Goal: Task Accomplishment & Management: Complete application form

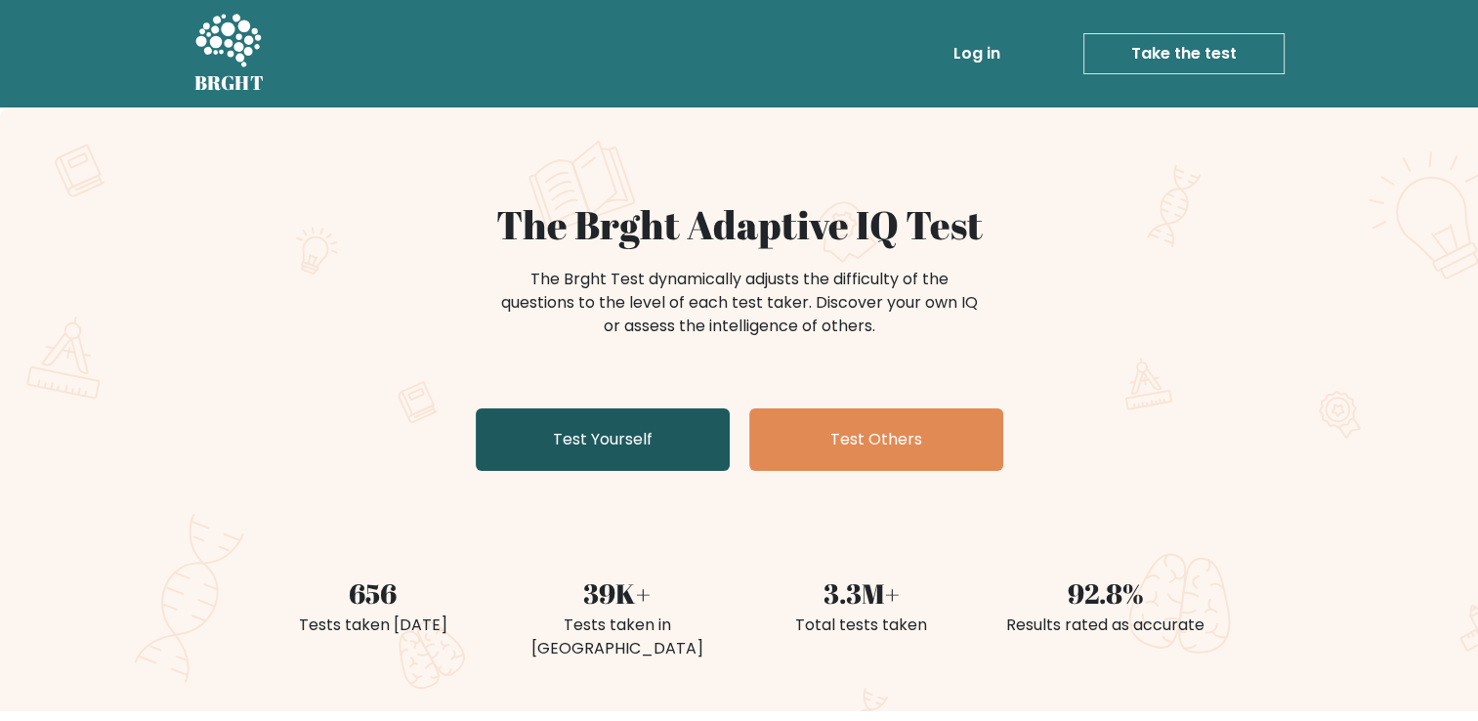
click at [629, 438] on link "Test Yourself" at bounding box center [603, 439] width 254 height 63
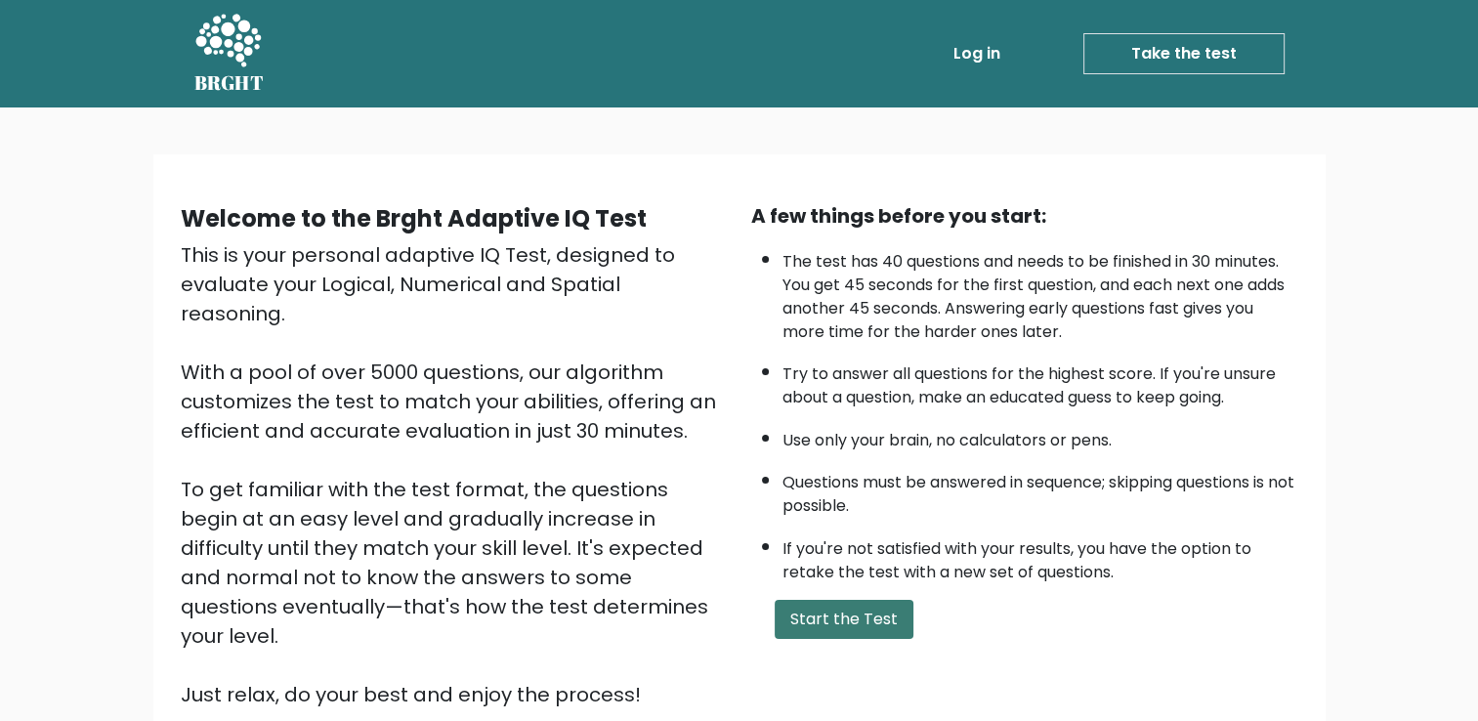
click at [874, 623] on button "Start the Test" at bounding box center [844, 619] width 139 height 39
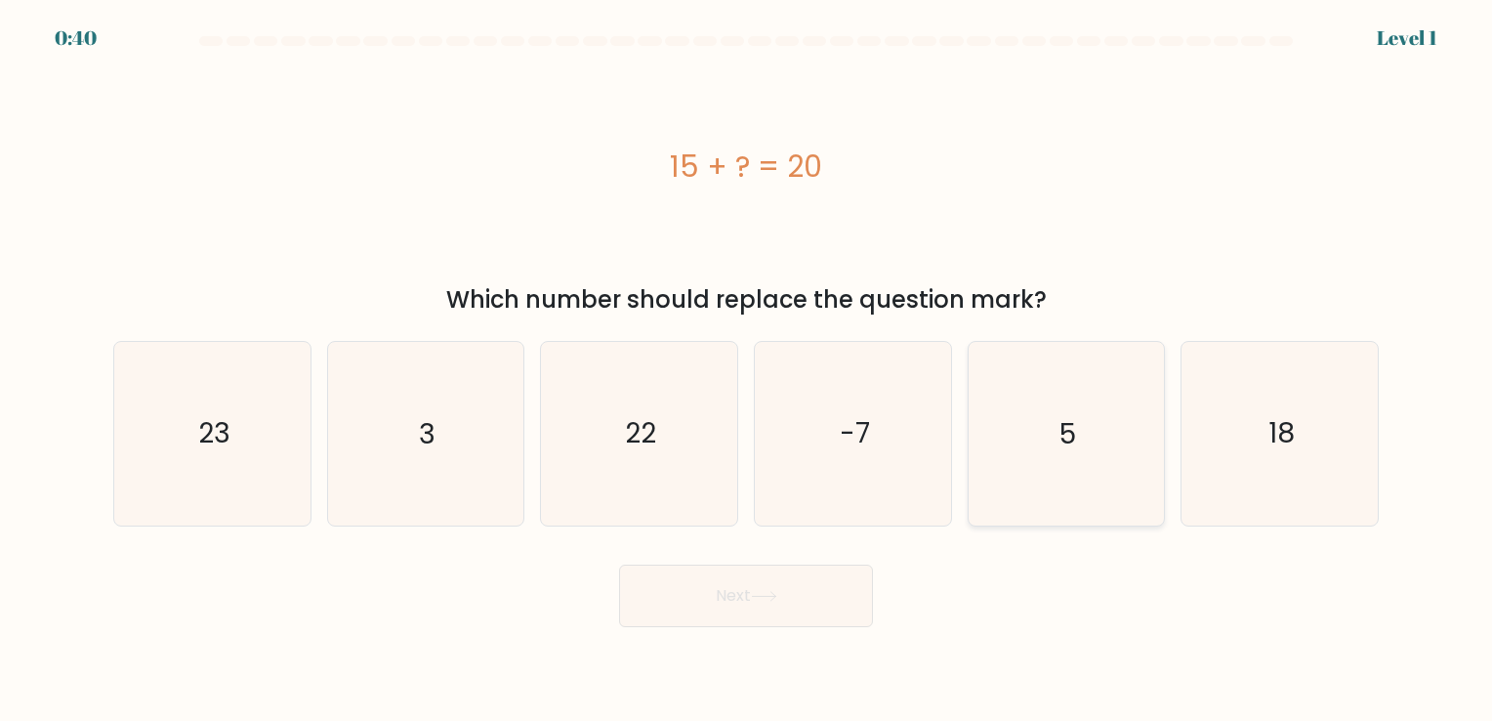
click at [1024, 407] on icon "5" at bounding box center [1066, 433] width 183 height 183
click at [747, 370] on input "e. 5" at bounding box center [746, 365] width 1 height 10
radio input "true"
click at [789, 589] on button "Next" at bounding box center [746, 596] width 254 height 63
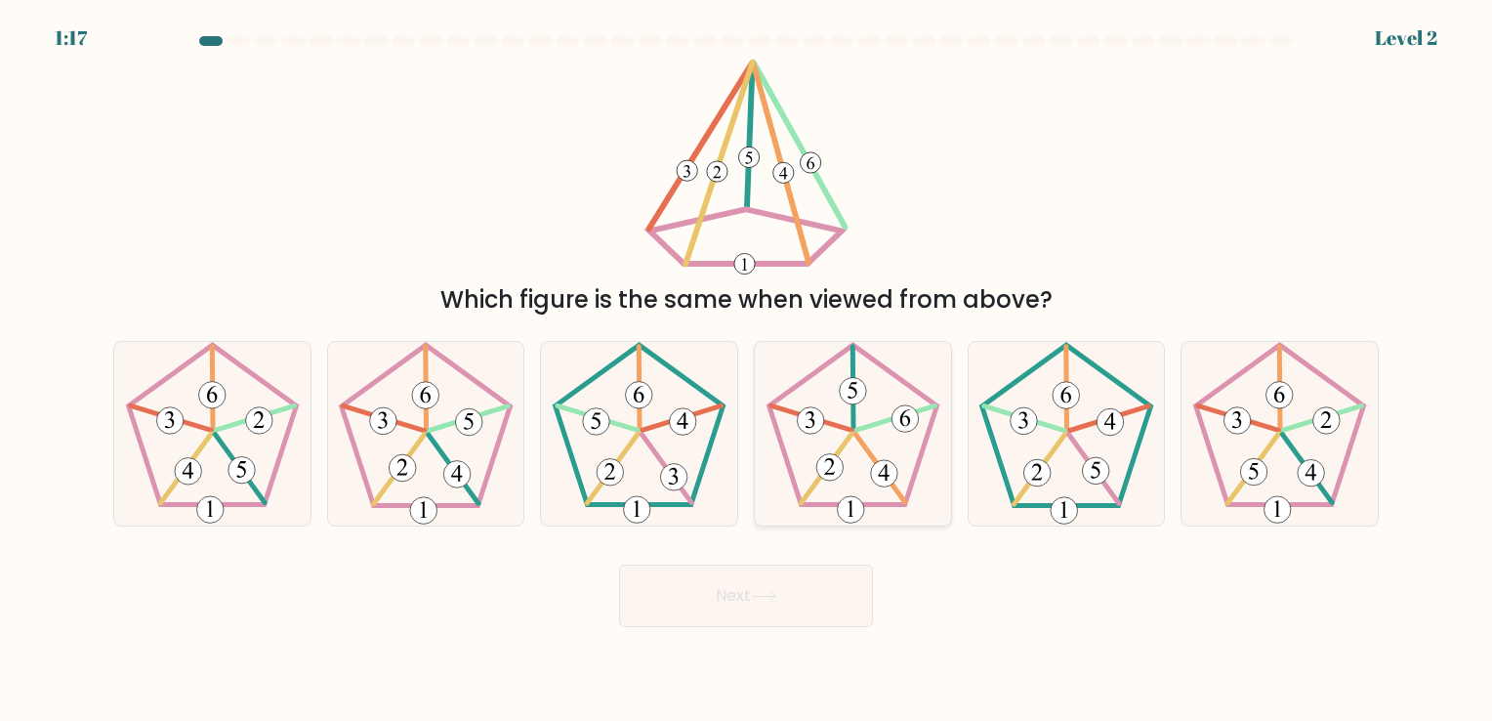
click at [883, 436] on icon at bounding box center [853, 433] width 183 height 183
click at [747, 370] on input "d." at bounding box center [746, 365] width 1 height 10
radio input "true"
click at [838, 572] on button "Next" at bounding box center [746, 596] width 254 height 63
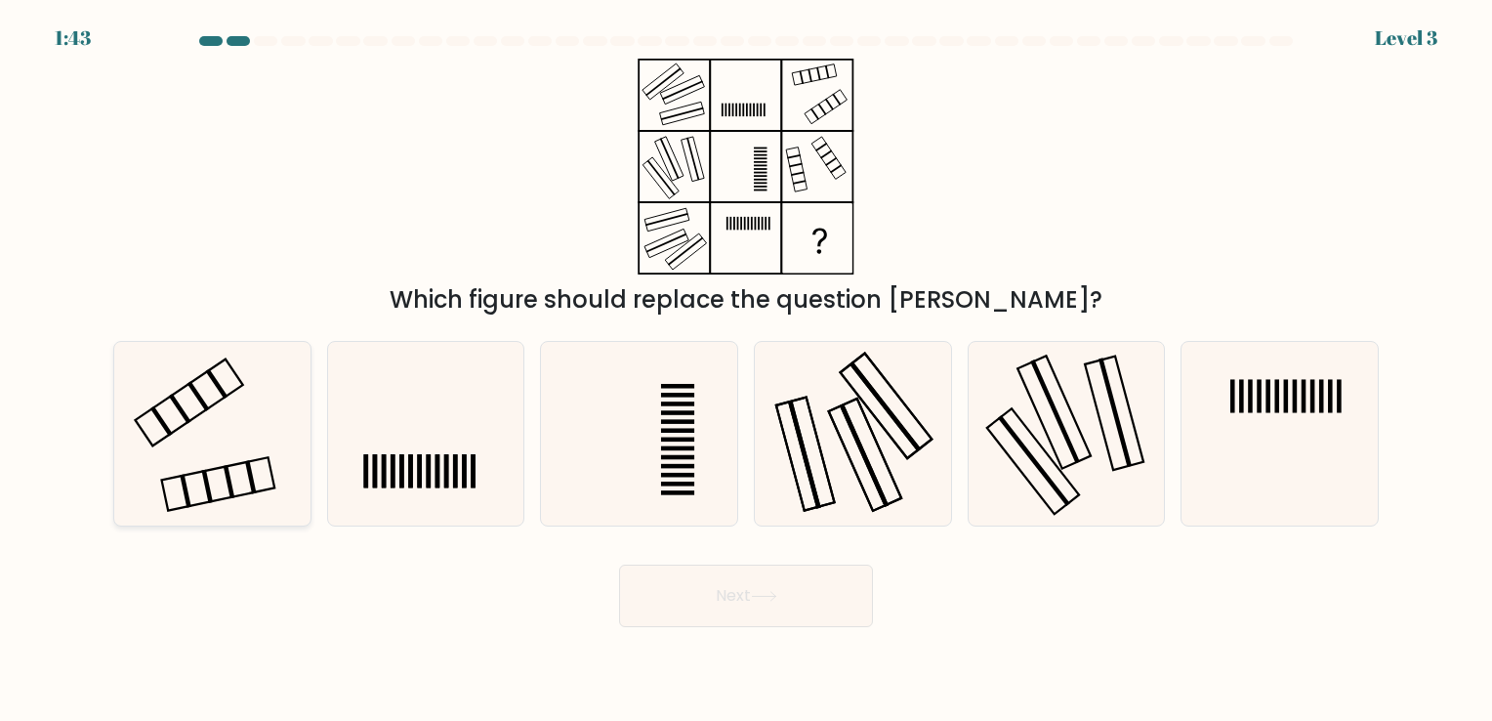
click at [216, 389] on icon at bounding box center [212, 433] width 183 height 183
click at [746, 370] on input "a." at bounding box center [746, 365] width 1 height 10
radio input "true"
click at [746, 587] on button "Next" at bounding box center [746, 596] width 254 height 63
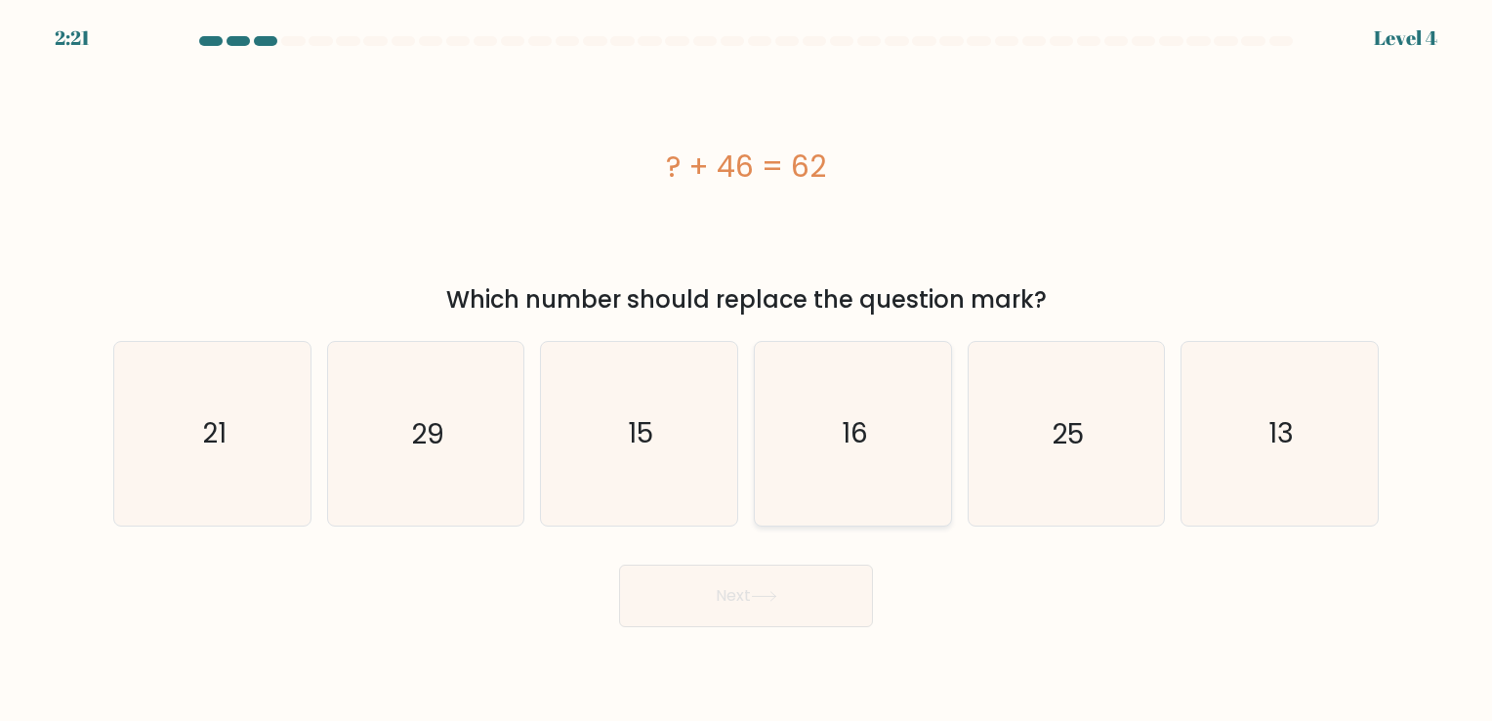
click at [929, 443] on icon "16" at bounding box center [853, 433] width 183 height 183
click at [747, 370] on input "d. 16" at bounding box center [746, 365] width 1 height 10
radio input "true"
click at [805, 620] on button "Next" at bounding box center [746, 596] width 254 height 63
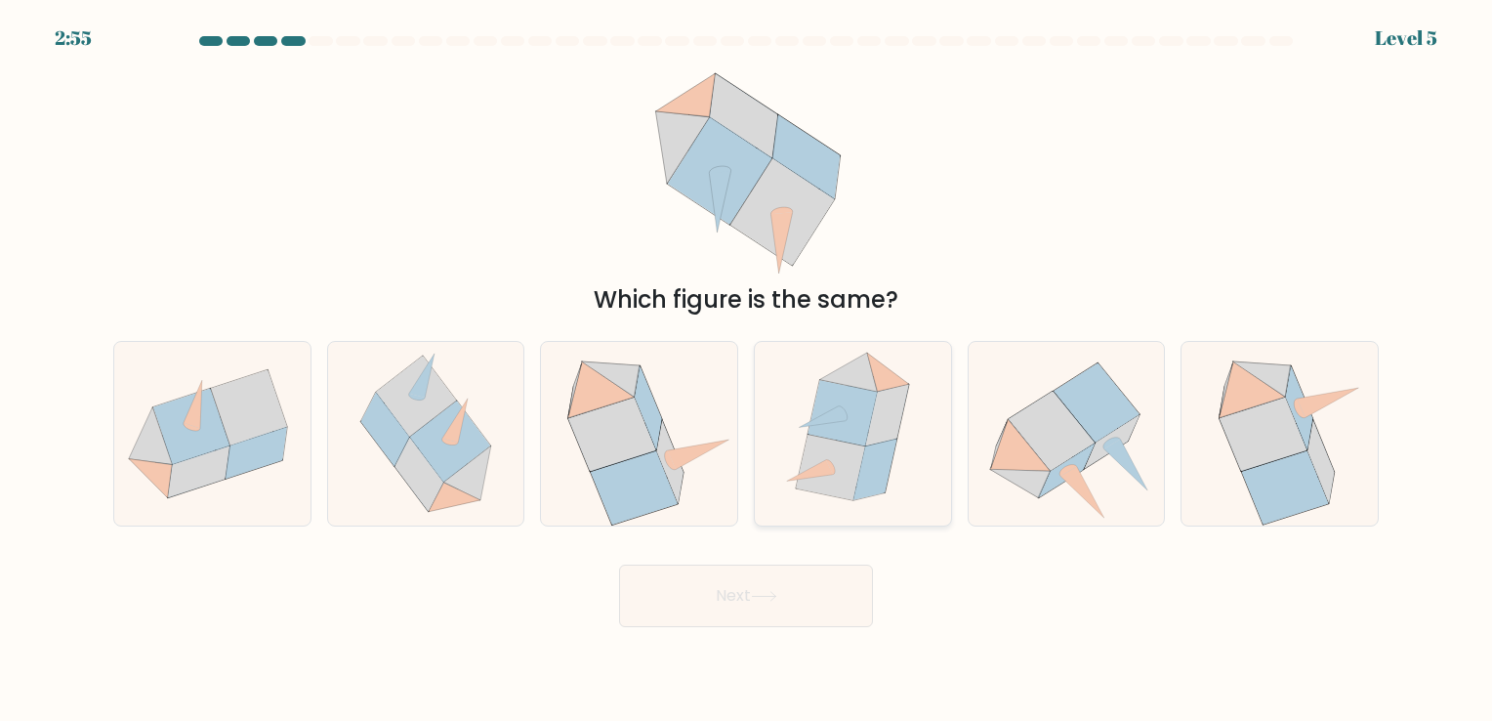
click at [842, 437] on icon at bounding box center [843, 412] width 69 height 65
click at [747, 370] on input "d." at bounding box center [746, 365] width 1 height 10
radio input "true"
click at [796, 598] on button "Next" at bounding box center [746, 596] width 254 height 63
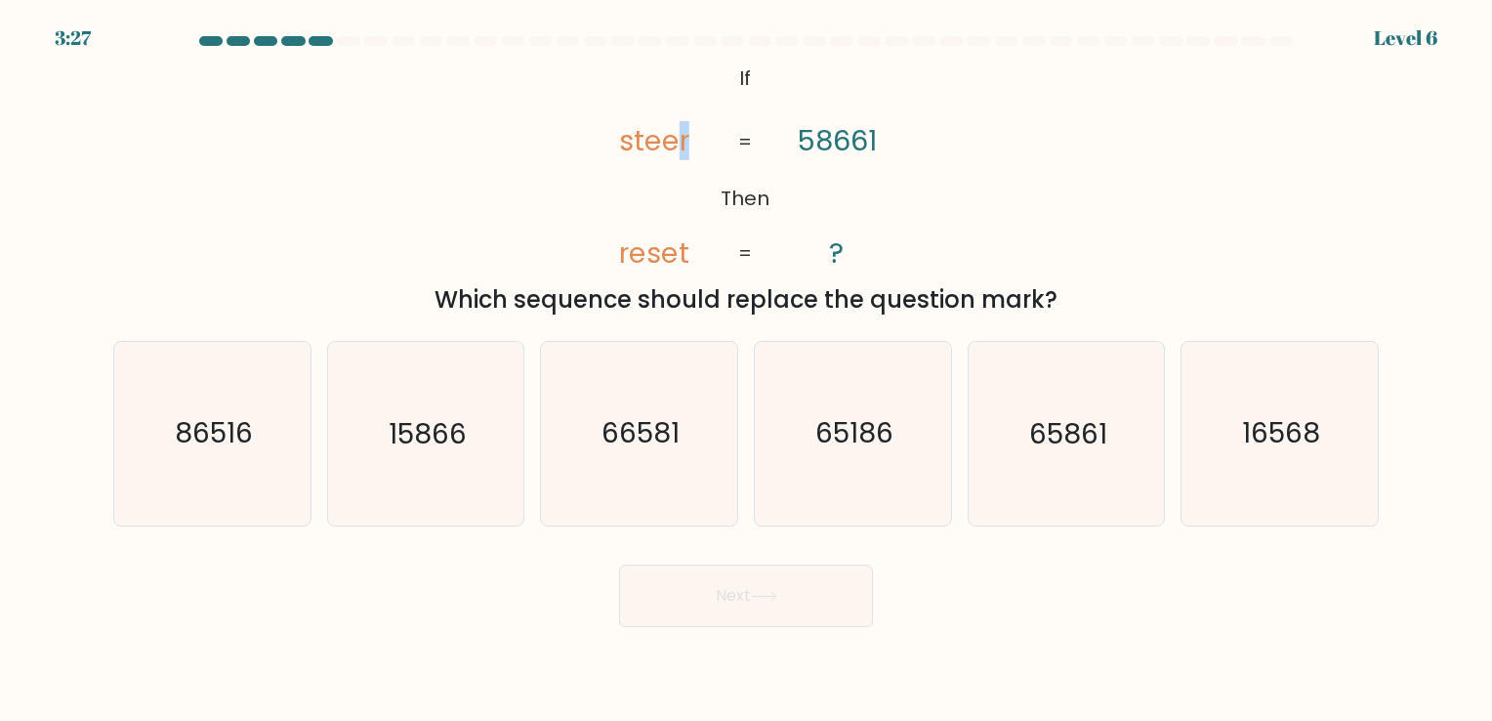
click at [683, 147] on tspan "steer" at bounding box center [655, 140] width 70 height 39
click at [1278, 447] on text "16568" at bounding box center [1281, 434] width 78 height 38
click at [747, 370] on input "f. 16568" at bounding box center [746, 365] width 1 height 10
radio input "true"
click at [809, 600] on button "Next" at bounding box center [746, 596] width 254 height 63
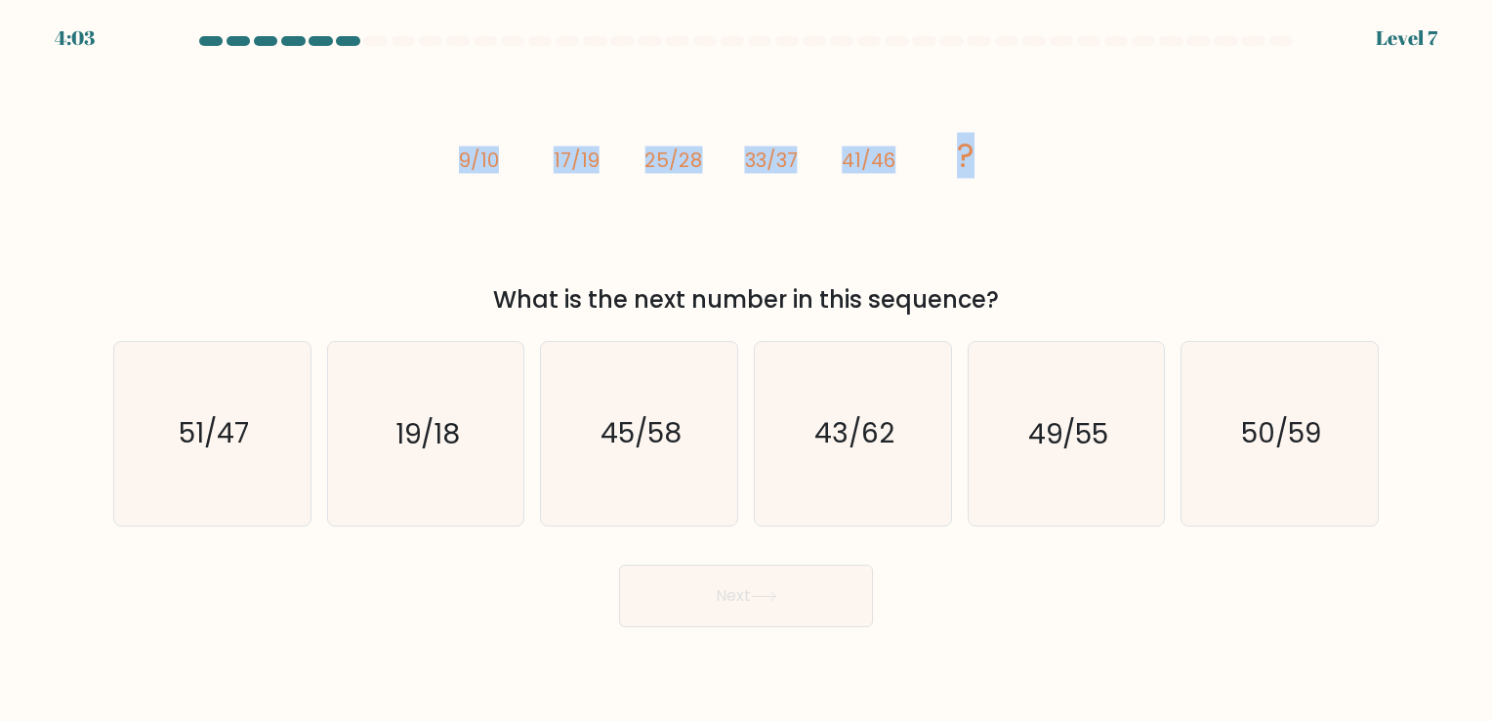
drag, startPoint x: 456, startPoint y: 167, endPoint x: 999, endPoint y: 162, distance: 543.1
click at [999, 162] on icon "image/svg+xml 9/10 17/19 25/28 33/37 41/46 ?" at bounding box center [746, 167] width 586 height 216
copy g "9/10 17/19 25/28 33/37 41/46 ?"
drag, startPoint x: 504, startPoint y: 300, endPoint x: 1005, endPoint y: 313, distance: 501.2
click at [1005, 313] on div "What is the next number in this sequence?" at bounding box center [746, 299] width 1242 height 35
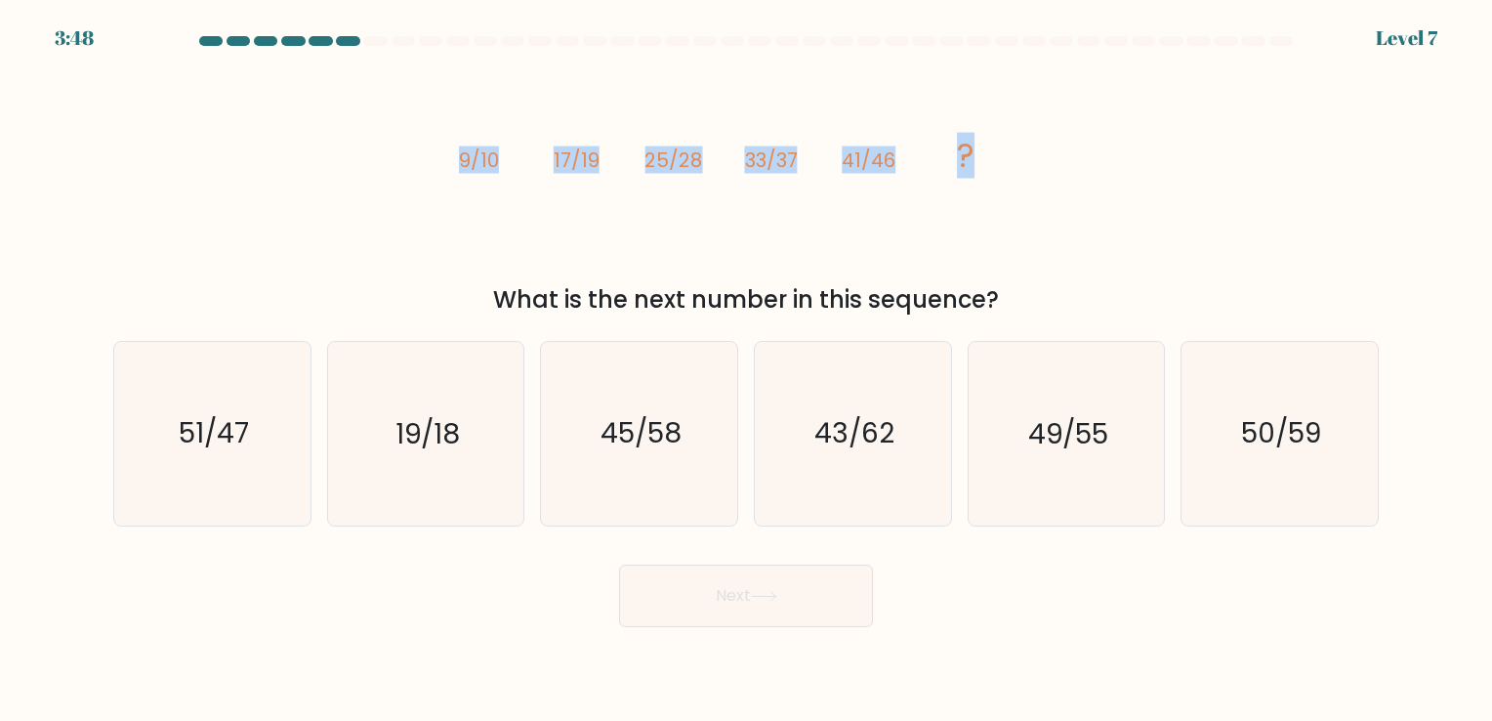
copy div "What is the next number in this sequence?"
click at [968, 229] on icon "image/svg+xml 9/10 17/19 25/28 33/37 41/46 ?" at bounding box center [746, 167] width 586 height 216
click at [1095, 449] on text "49/55" at bounding box center [1068, 434] width 80 height 38
click at [747, 370] on input "e. 49/55" at bounding box center [746, 365] width 1 height 10
radio input "true"
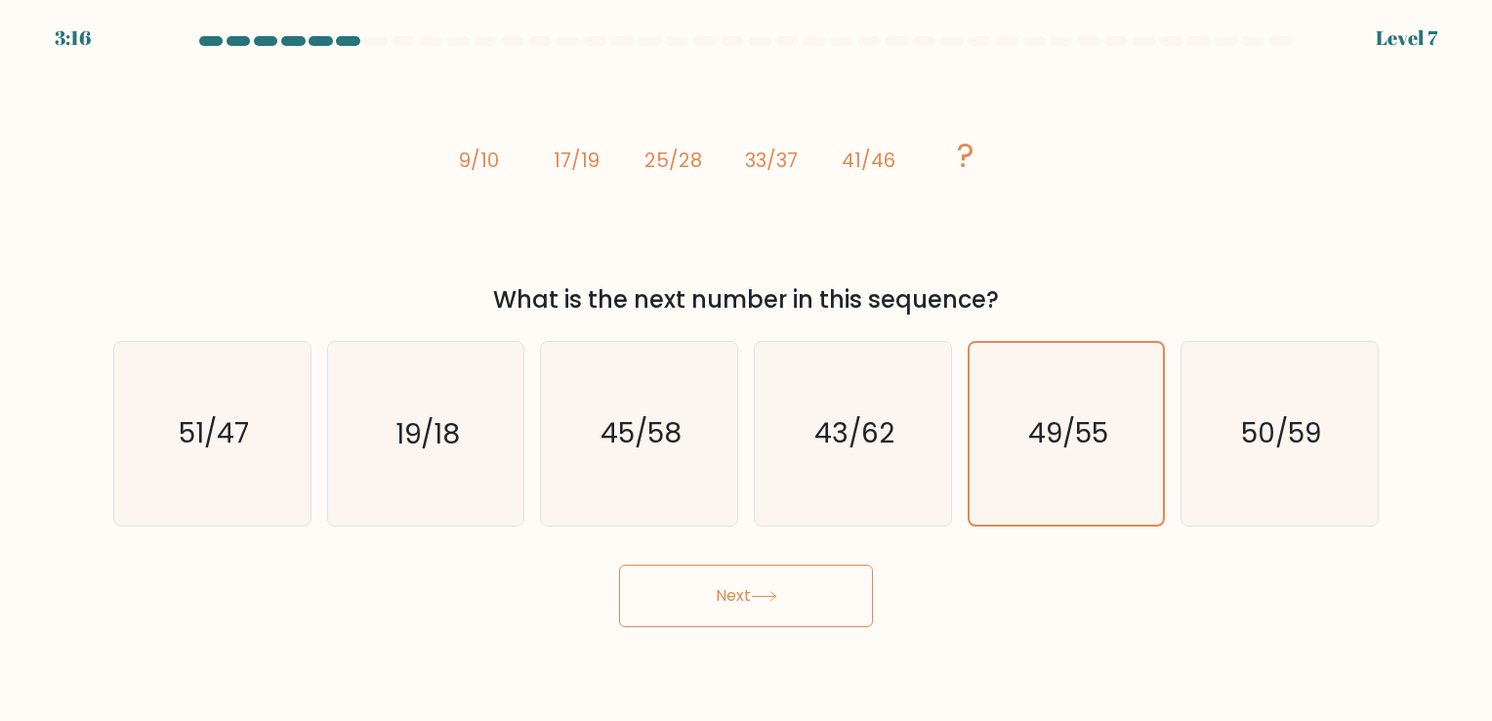
click at [808, 577] on button "Next" at bounding box center [746, 596] width 254 height 63
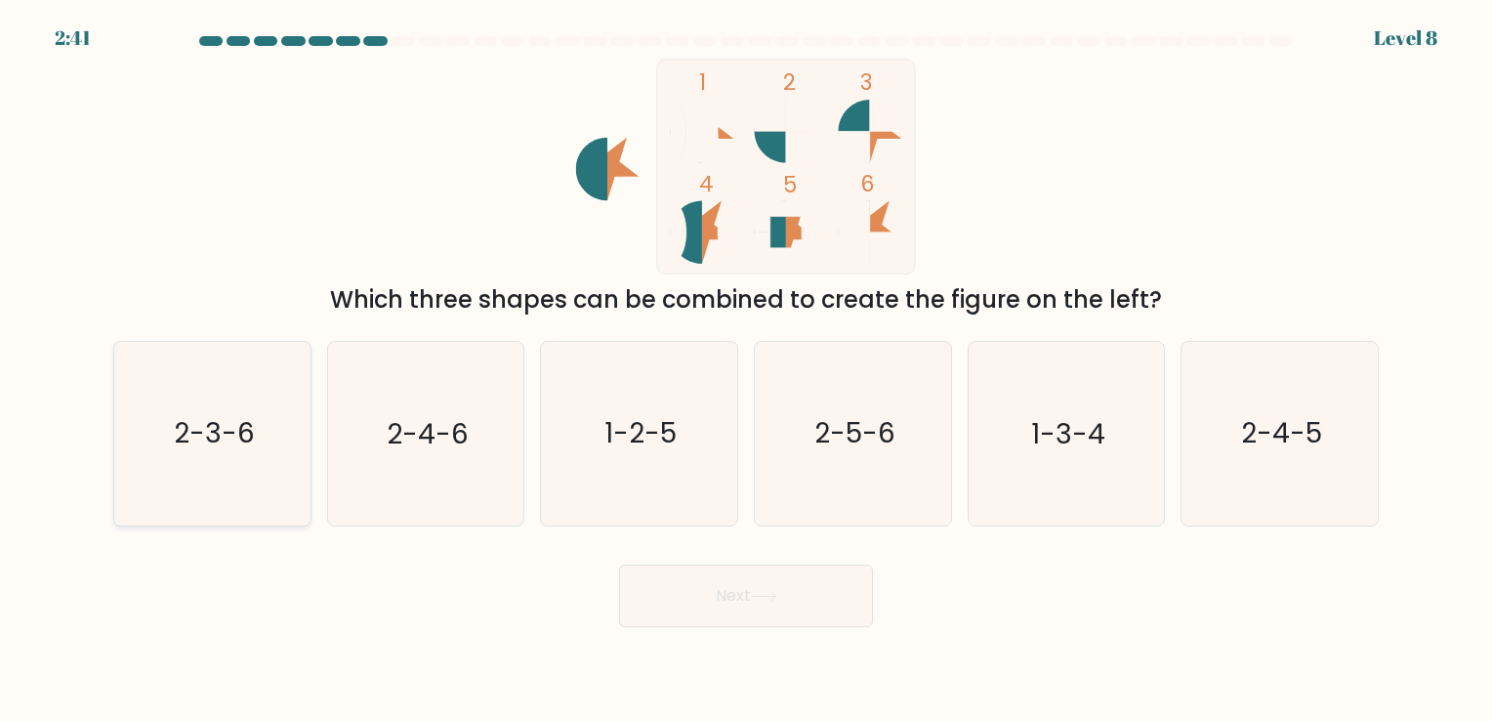
click at [193, 451] on text "2-3-6" at bounding box center [214, 434] width 81 height 38
click at [746, 370] on input "a. 2-3-6" at bounding box center [746, 365] width 1 height 10
radio input "true"
click at [699, 584] on button "Next" at bounding box center [746, 596] width 254 height 63
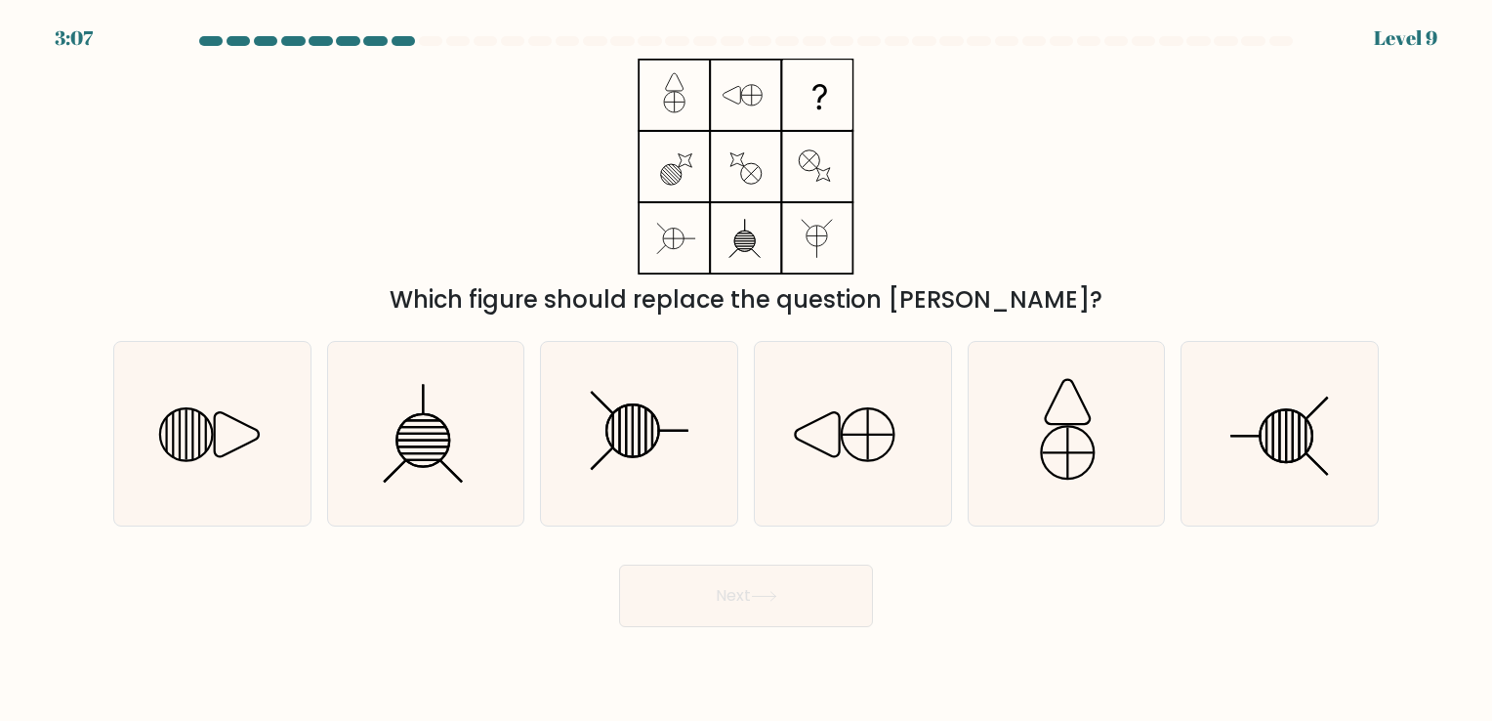
drag, startPoint x: 462, startPoint y: 302, endPoint x: 1027, endPoint y: 314, distance: 565.6
click at [1027, 314] on div "Which figure should replace the question mark?" at bounding box center [746, 299] width 1242 height 35
copy div "Which figure should replace the question mark?"
click at [1075, 416] on icon at bounding box center [1066, 433] width 183 height 183
click at [747, 370] on input "e." at bounding box center [746, 365] width 1 height 10
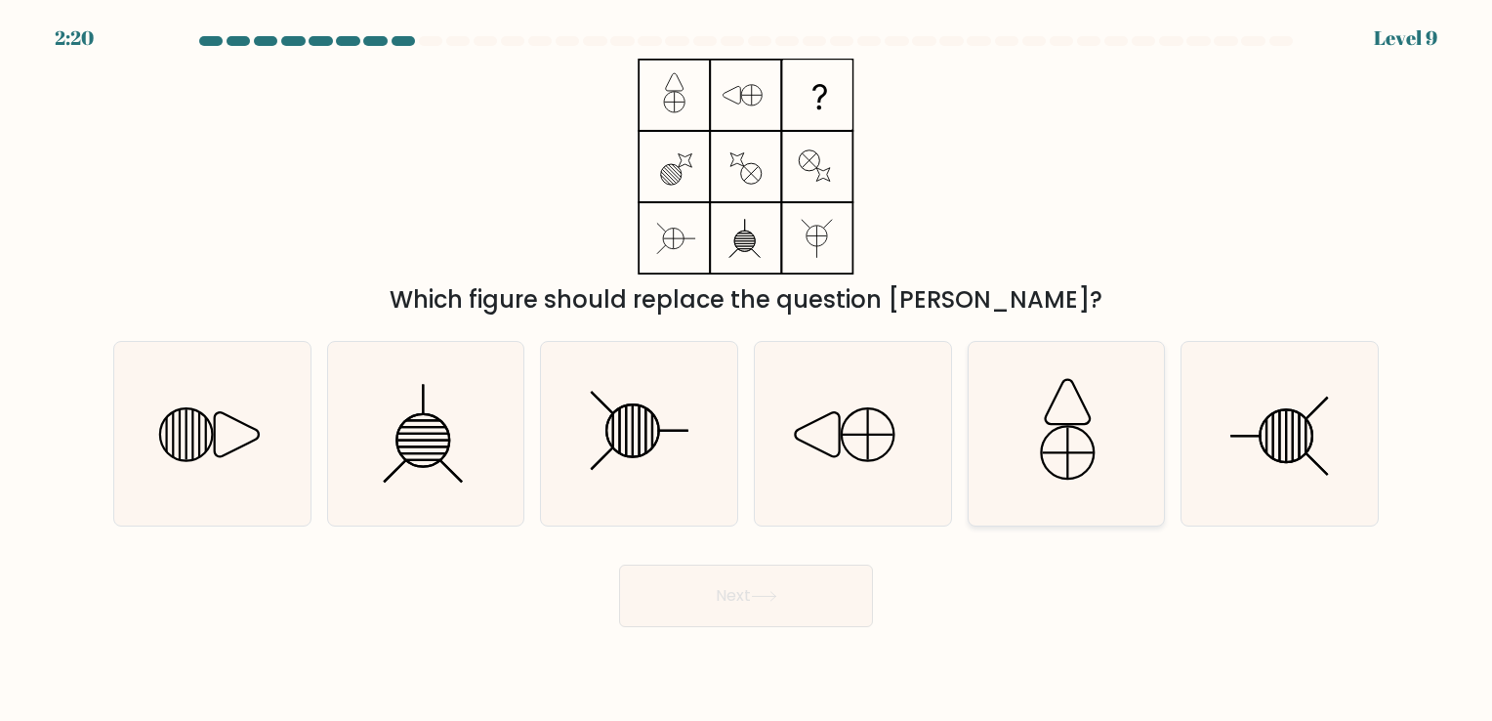
radio input "true"
click at [812, 589] on button "Next" at bounding box center [746, 596] width 254 height 63
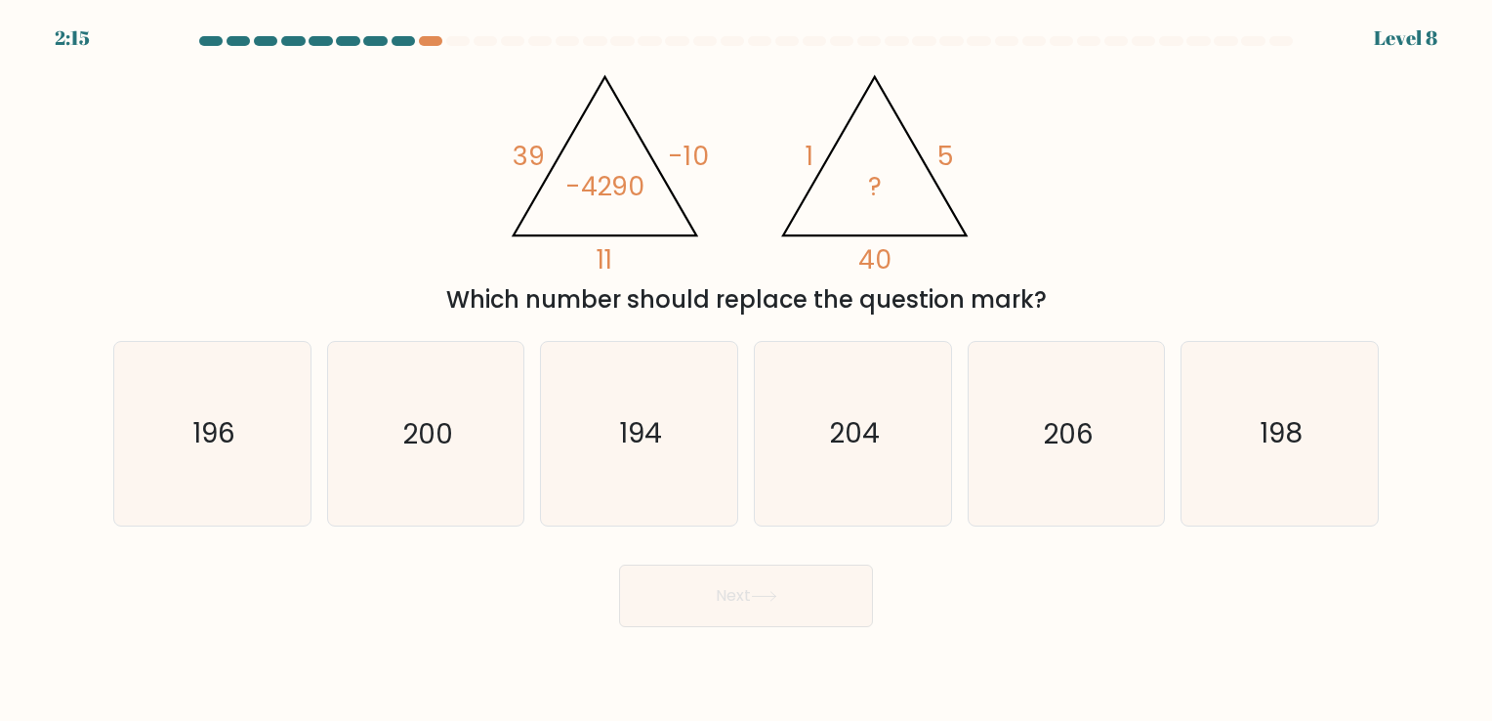
click at [1110, 263] on div "@import url('https://fonts.googleapis.com/css?family=Abril+Fatface:400,100,100i…" at bounding box center [746, 188] width 1289 height 259
click at [388, 436] on icon "200" at bounding box center [425, 433] width 183 height 183
click at [746, 370] on input "b. 200" at bounding box center [746, 365] width 1 height 10
radio input "true"
click at [714, 595] on button "Next" at bounding box center [746, 596] width 254 height 63
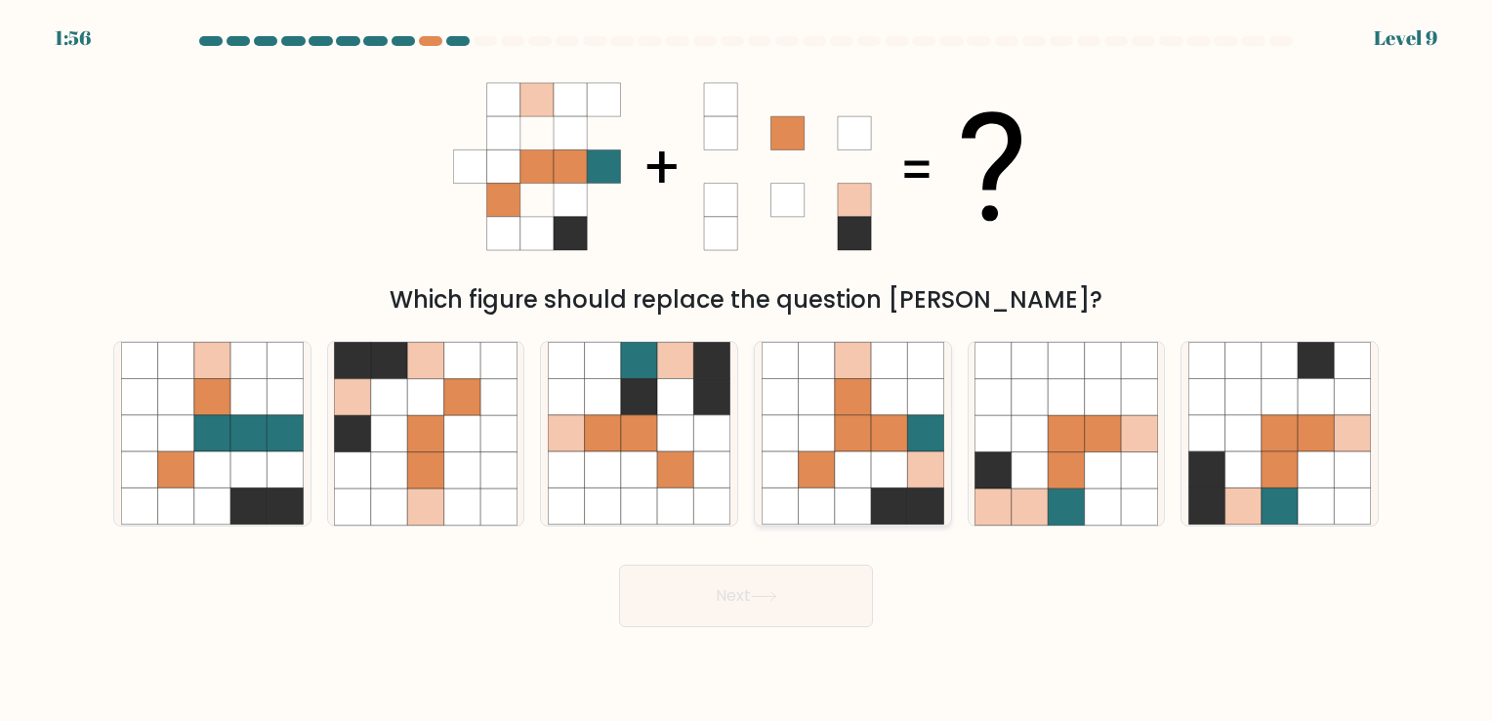
click at [863, 455] on icon at bounding box center [853, 470] width 36 height 36
click at [747, 370] on input "d." at bounding box center [746, 365] width 1 height 10
radio input "true"
click at [785, 603] on button "Next" at bounding box center [746, 596] width 254 height 63
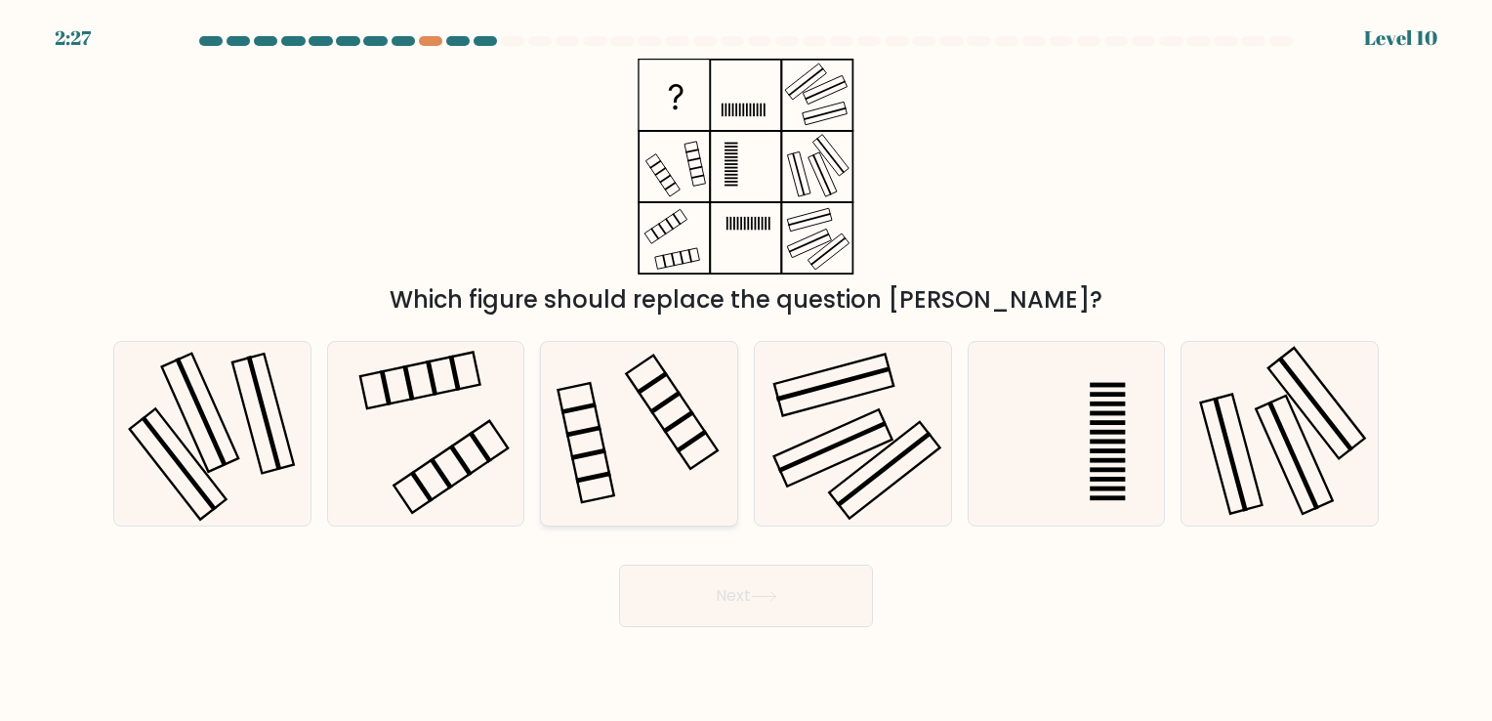
click at [560, 408] on icon at bounding box center [639, 433] width 183 height 183
click at [746, 370] on input "c." at bounding box center [746, 365] width 1 height 10
radio input "true"
click at [782, 593] on button "Next" at bounding box center [746, 596] width 254 height 63
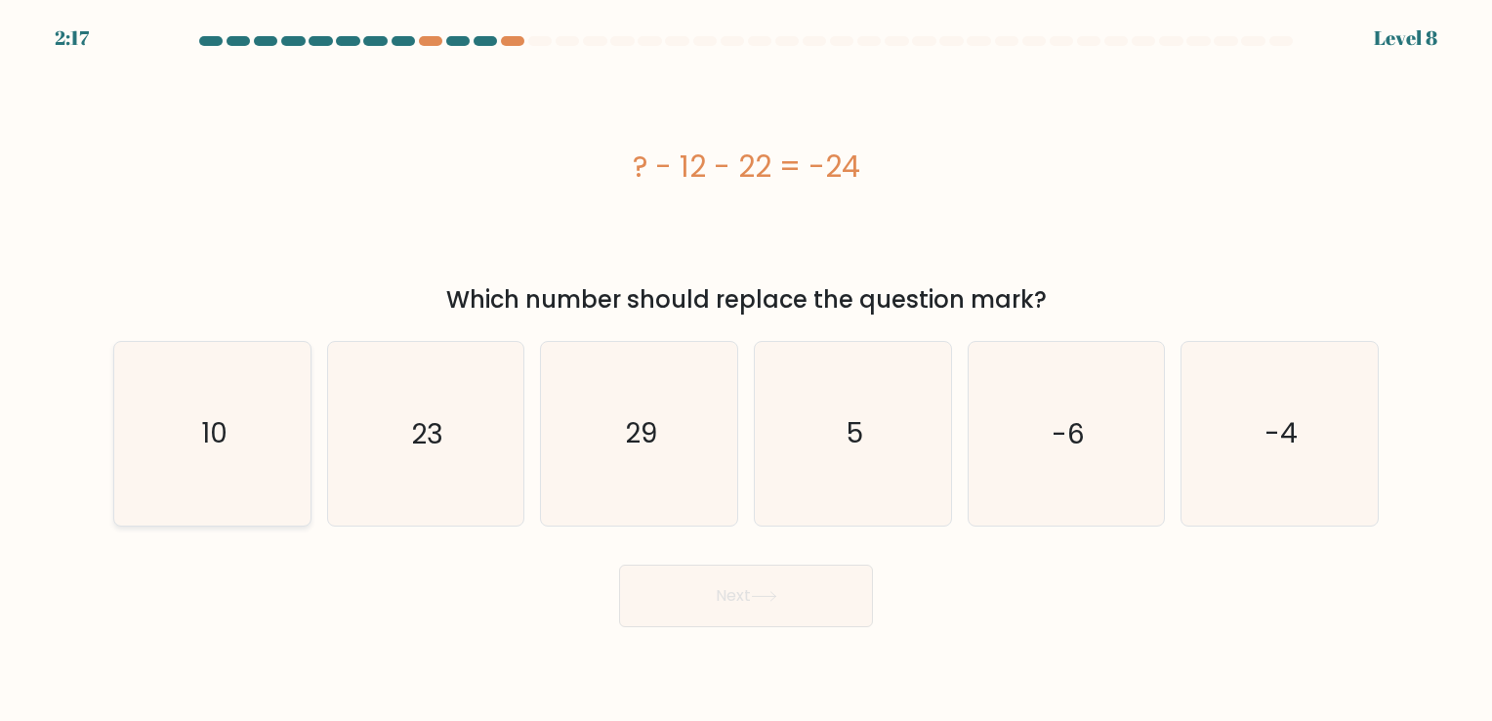
click at [201, 432] on text "10" at bounding box center [214, 434] width 26 height 38
click at [746, 370] on input "a. 10" at bounding box center [746, 365] width 1 height 10
radio input "true"
click at [707, 595] on button "Next" at bounding box center [746, 596] width 254 height 63
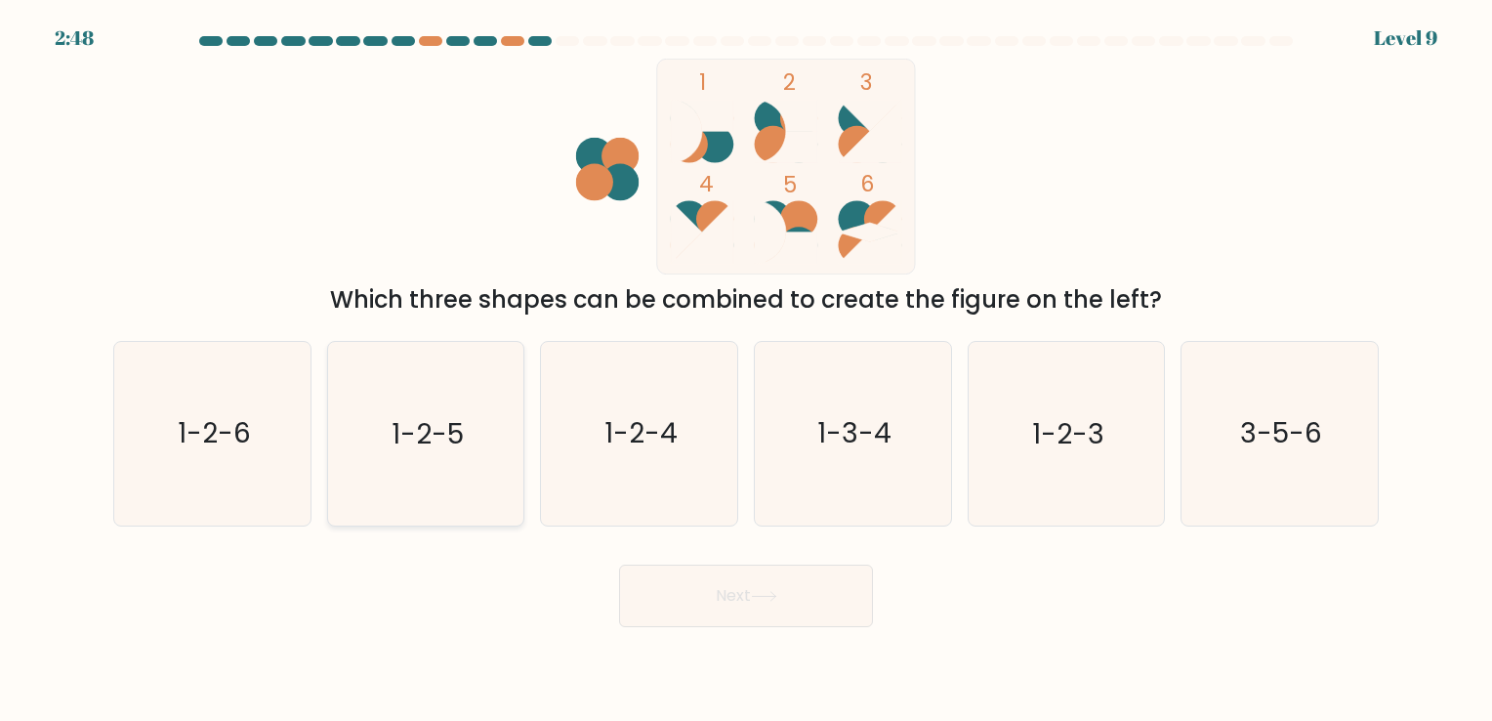
click at [409, 420] on text "1-2-5" at bounding box center [428, 434] width 72 height 38
click at [746, 370] on input "b. 1-2-5" at bounding box center [746, 365] width 1 height 10
radio input "true"
click at [747, 574] on button "Next" at bounding box center [746, 596] width 254 height 63
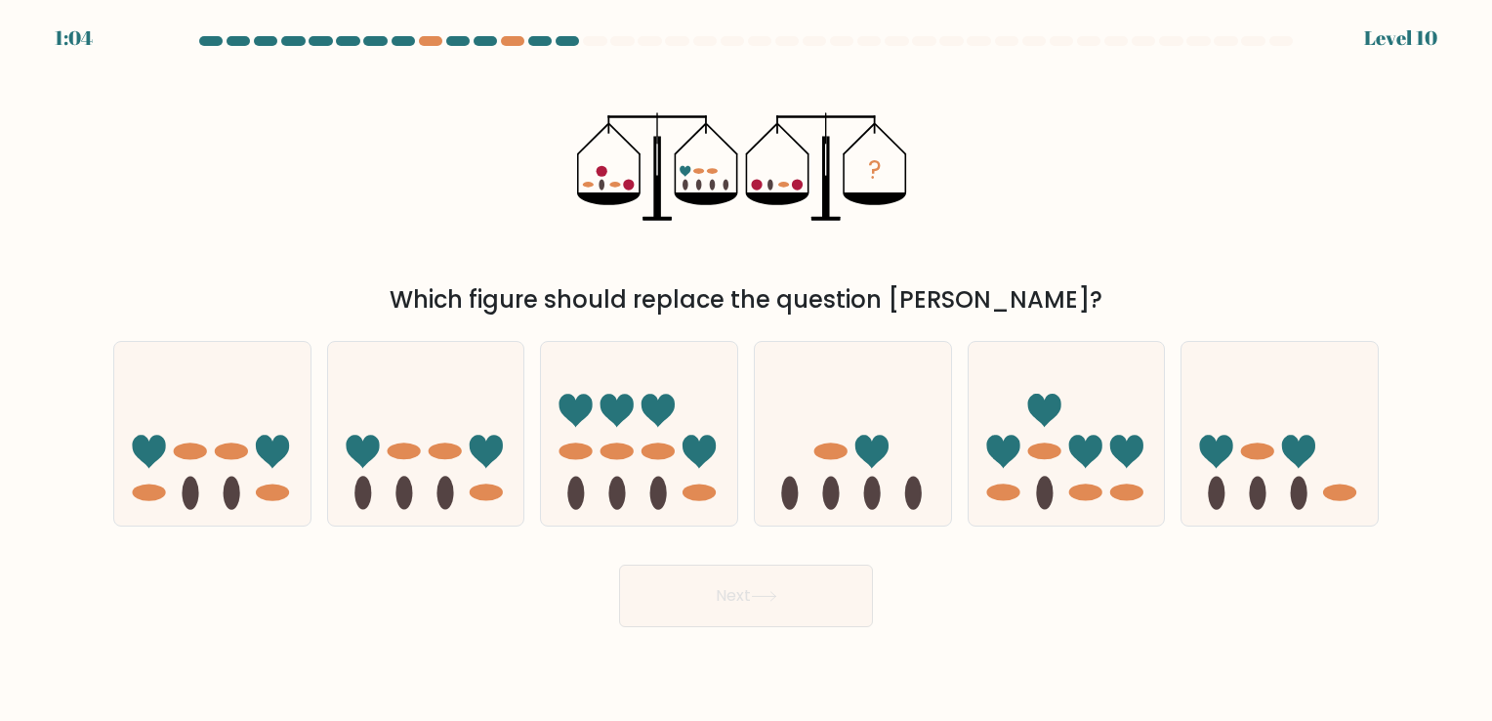
click at [682, 295] on div "Which figure should replace the question mark?" at bounding box center [746, 299] width 1242 height 35
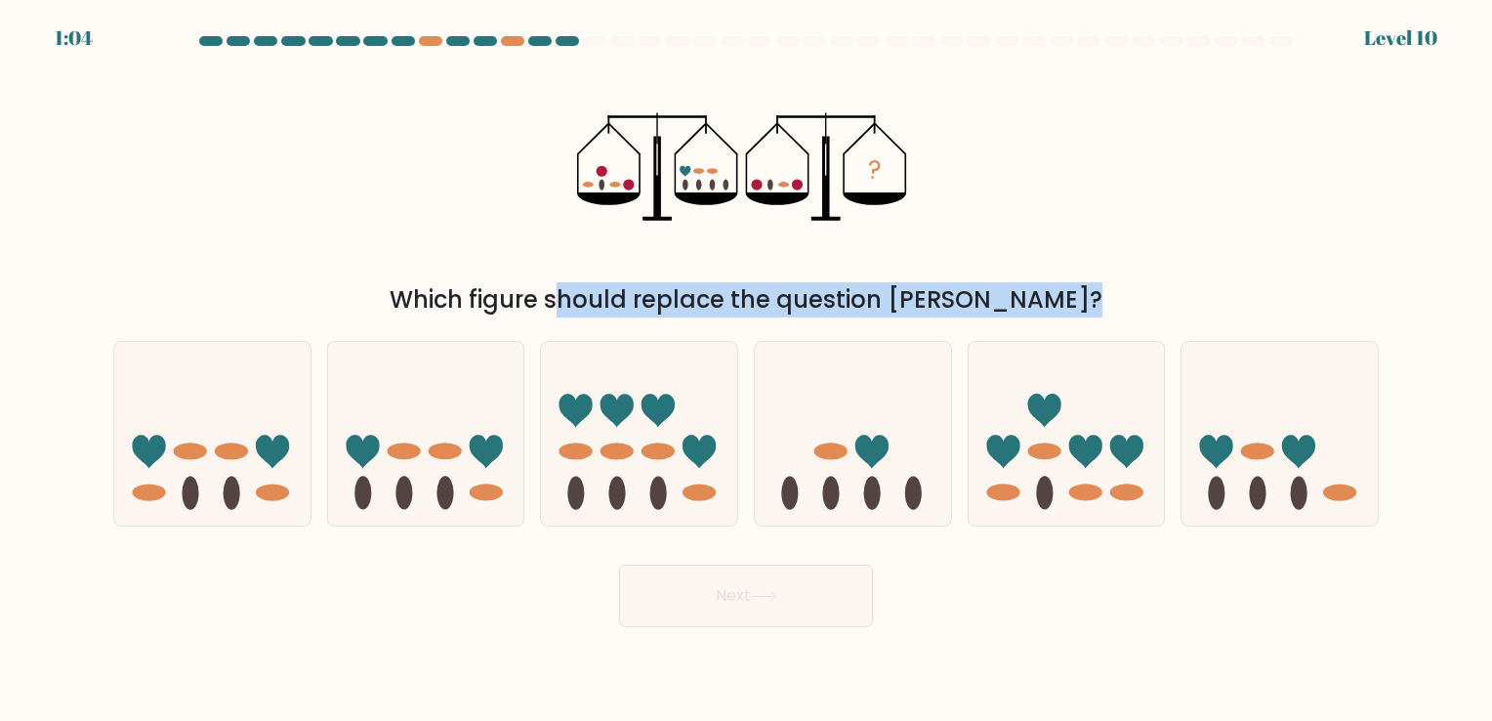
click at [682, 295] on div "Which figure should replace the question mark?" at bounding box center [746, 299] width 1242 height 35
drag, startPoint x: 682, startPoint y: 295, endPoint x: 769, endPoint y: 295, distance: 86.9
click at [769, 295] on div "Which figure should replace the question mark?" at bounding box center [746, 299] width 1242 height 35
click at [1078, 297] on div "Which figure should replace the question mark?" at bounding box center [746, 299] width 1242 height 35
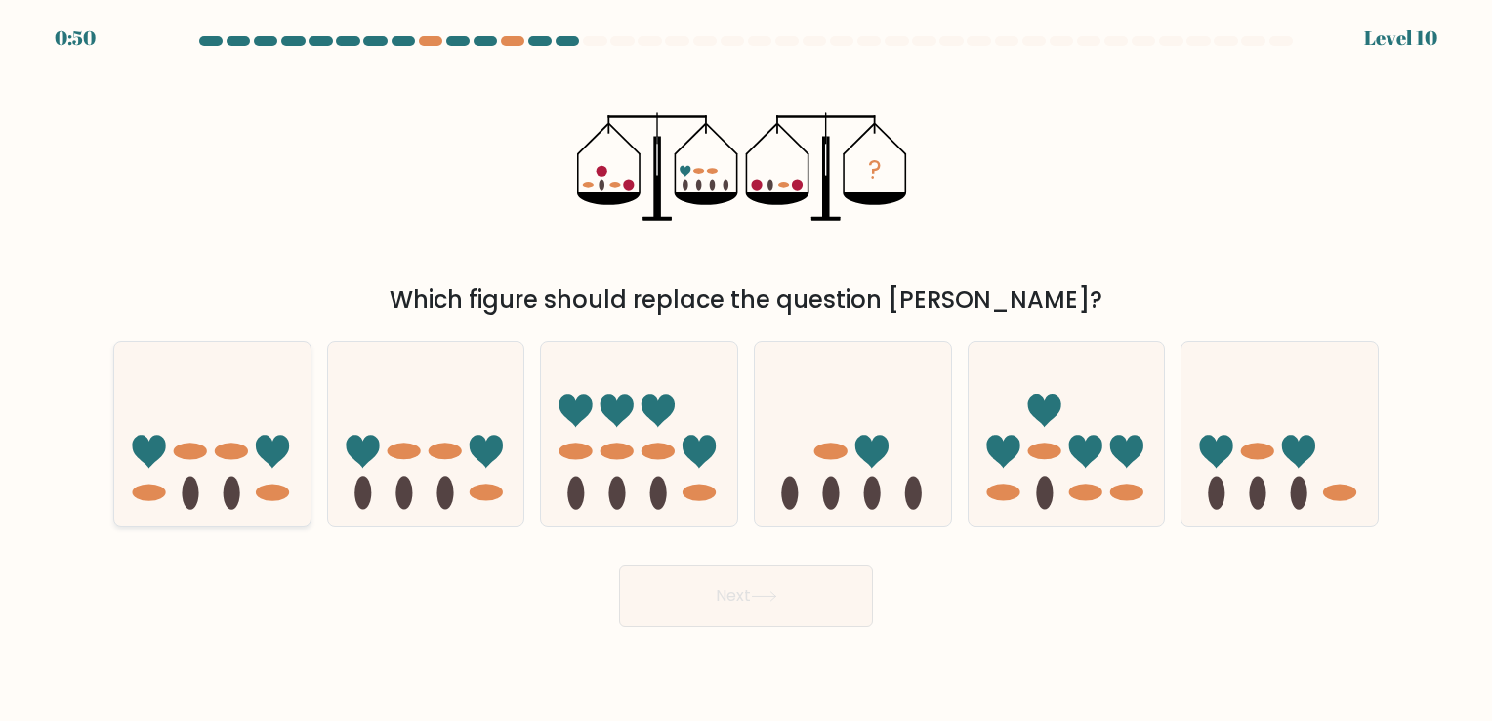
click at [194, 473] on icon at bounding box center [212, 434] width 196 height 162
click at [746, 370] on input "a." at bounding box center [746, 365] width 1 height 10
radio input "true"
click at [758, 589] on button "Next" at bounding box center [746, 596] width 254 height 63
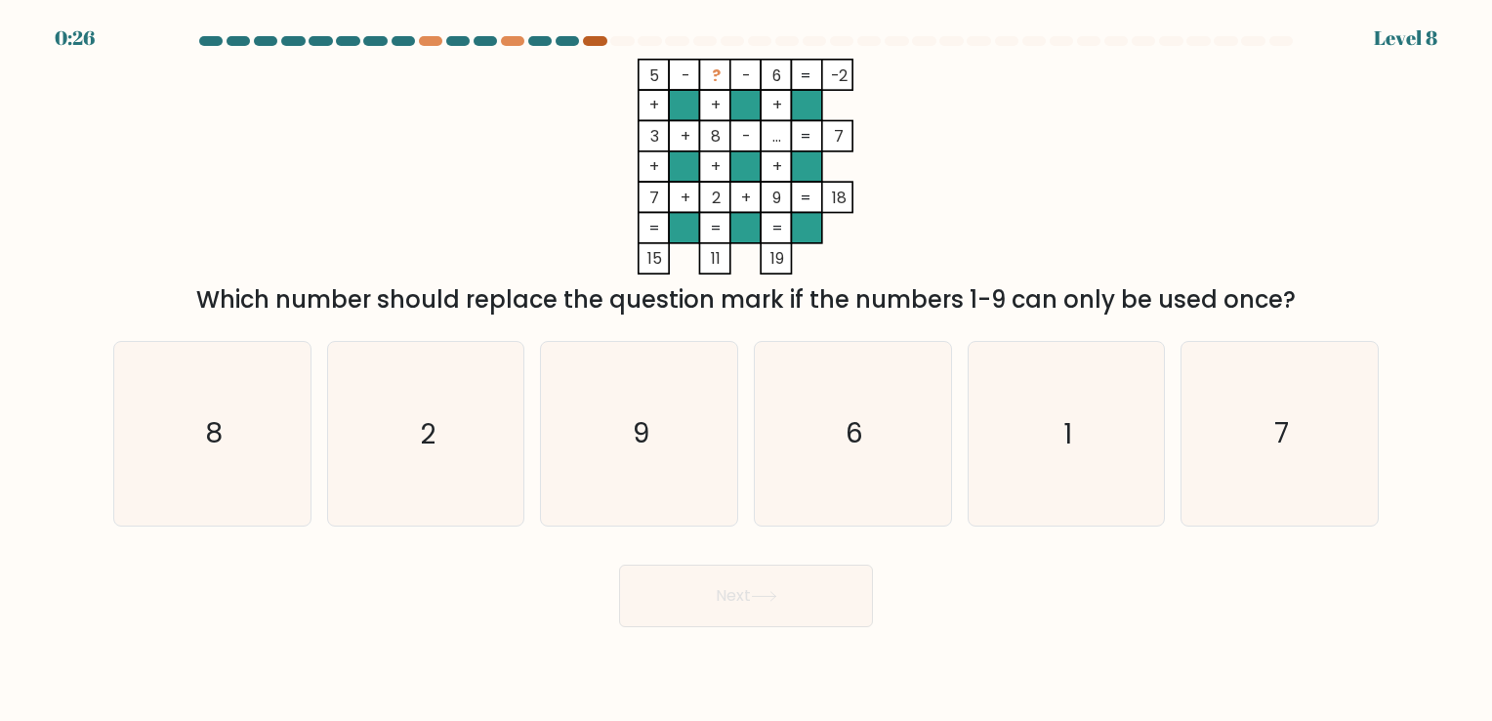
click at [590, 41] on div at bounding box center [594, 41] width 23 height 10
click at [1121, 447] on icon "1" at bounding box center [1066, 433] width 183 height 183
click at [747, 370] on input "e. 1" at bounding box center [746, 365] width 1 height 10
radio input "true"
click at [688, 616] on button "Next" at bounding box center [746, 596] width 254 height 63
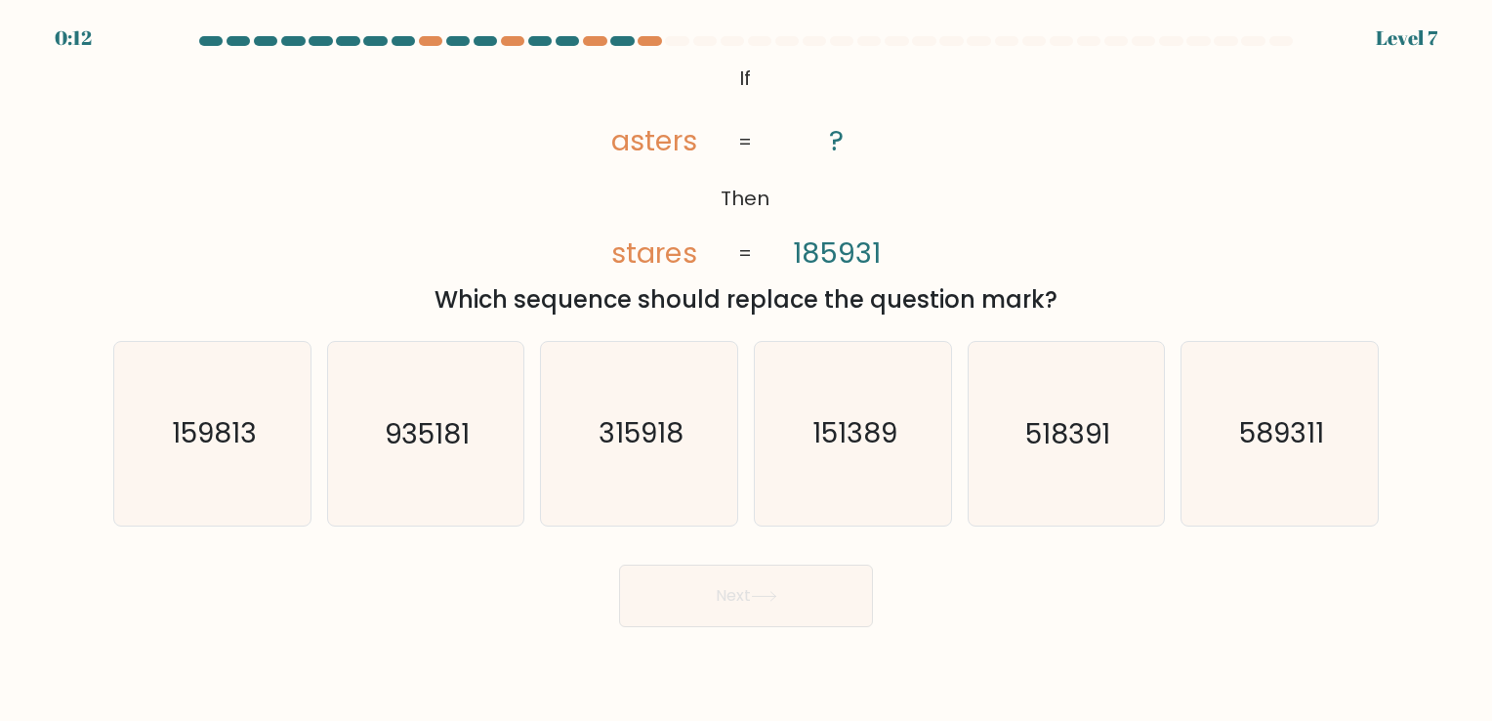
drag, startPoint x: 607, startPoint y: 141, endPoint x: 618, endPoint y: 144, distance: 12.1
click at [618, 144] on icon "@import url('https://fonts.googleapis.com/css?family=Abril+Fatface:400,100,100i…" at bounding box center [745, 167] width 351 height 216
drag, startPoint x: 622, startPoint y: 146, endPoint x: 610, endPoint y: 146, distance: 11.7
click at [610, 146] on icon "@import url('https://fonts.googleapis.com/css?family=Abril+Fatface:400,100,100i…" at bounding box center [745, 167] width 351 height 216
click at [1126, 431] on icon "518391" at bounding box center [1066, 433] width 183 height 183
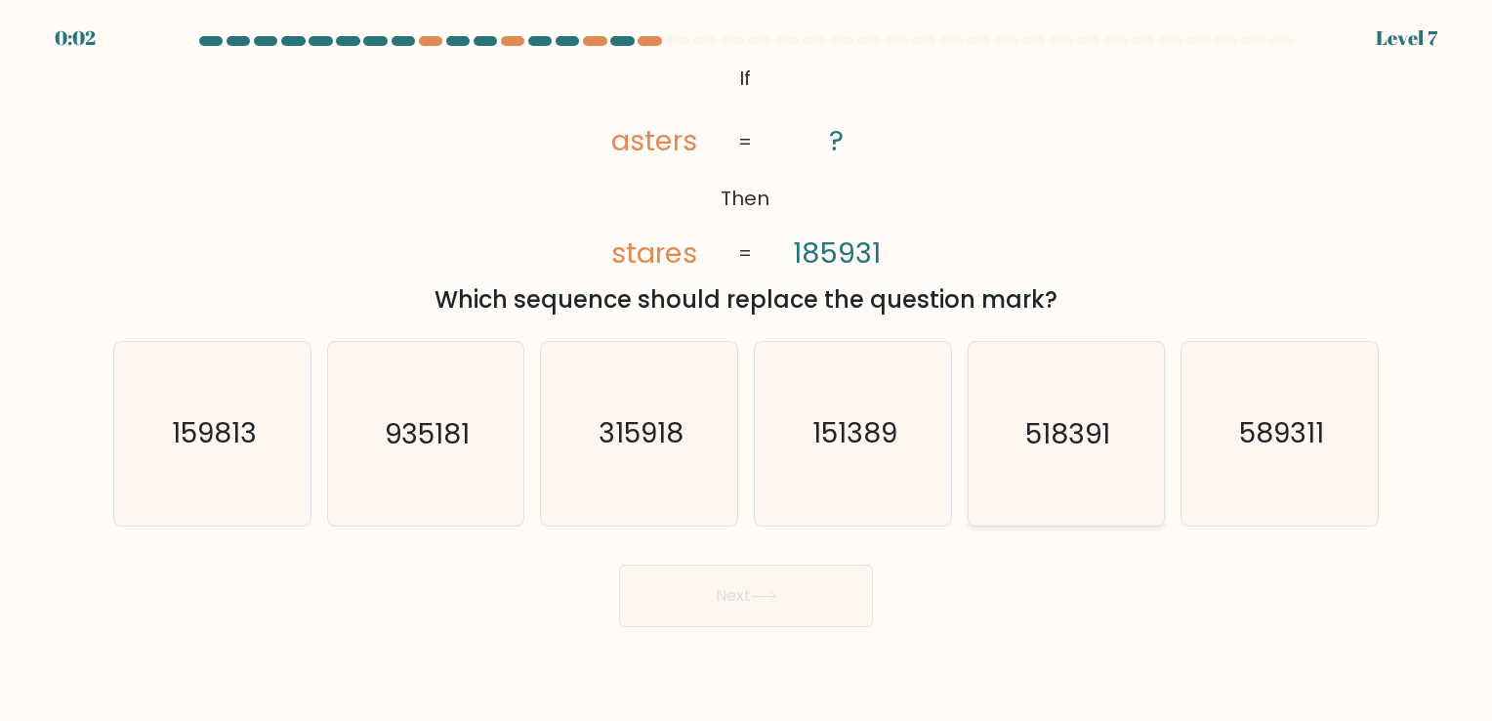
click at [747, 370] on input "e. 518391" at bounding box center [746, 365] width 1 height 10
radio input "true"
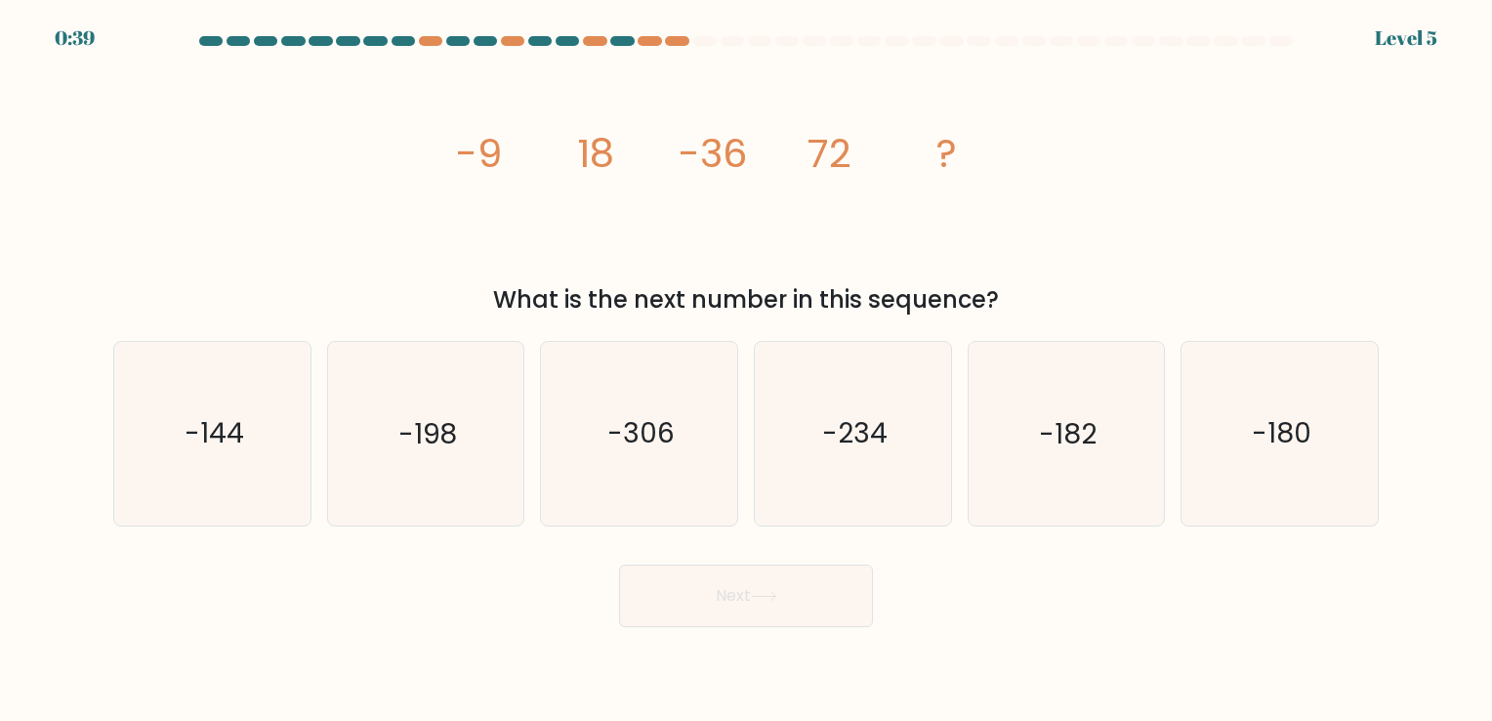
click at [647, 33] on div "0:39 Level 5" at bounding box center [746, 26] width 1492 height 53
click at [659, 43] on div at bounding box center [649, 41] width 23 height 10
click at [676, 40] on div at bounding box center [676, 41] width 23 height 10
click at [635, 40] on at bounding box center [746, 41] width 1098 height 10
click at [613, 291] on div "What is the next number in this sequence?" at bounding box center [746, 299] width 1242 height 35
